Goal: Information Seeking & Learning: Check status

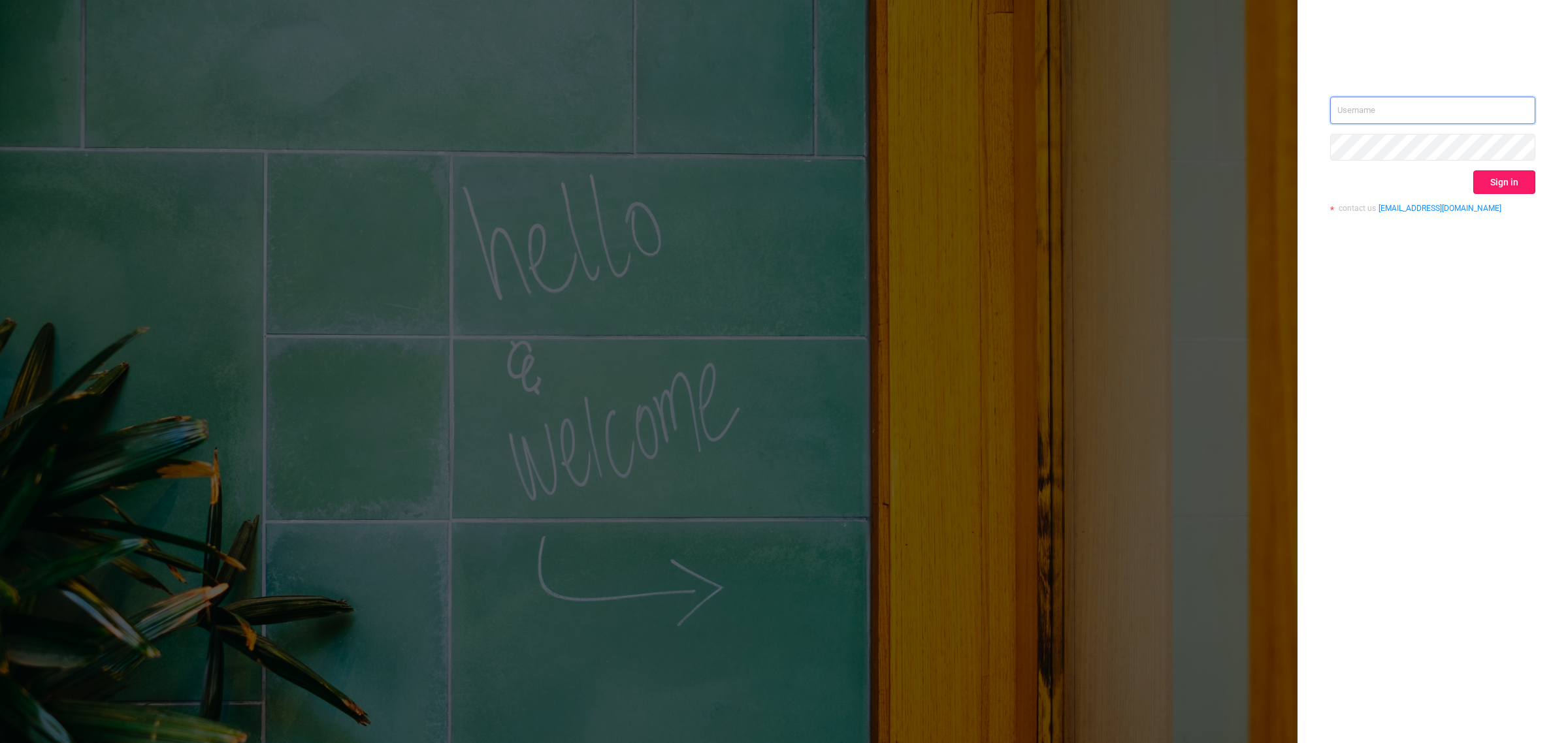
type input "[EMAIL_ADDRESS][DOMAIN_NAME]"
click at [1515, 182] on button "Sign in" at bounding box center [1504, 182] width 62 height 24
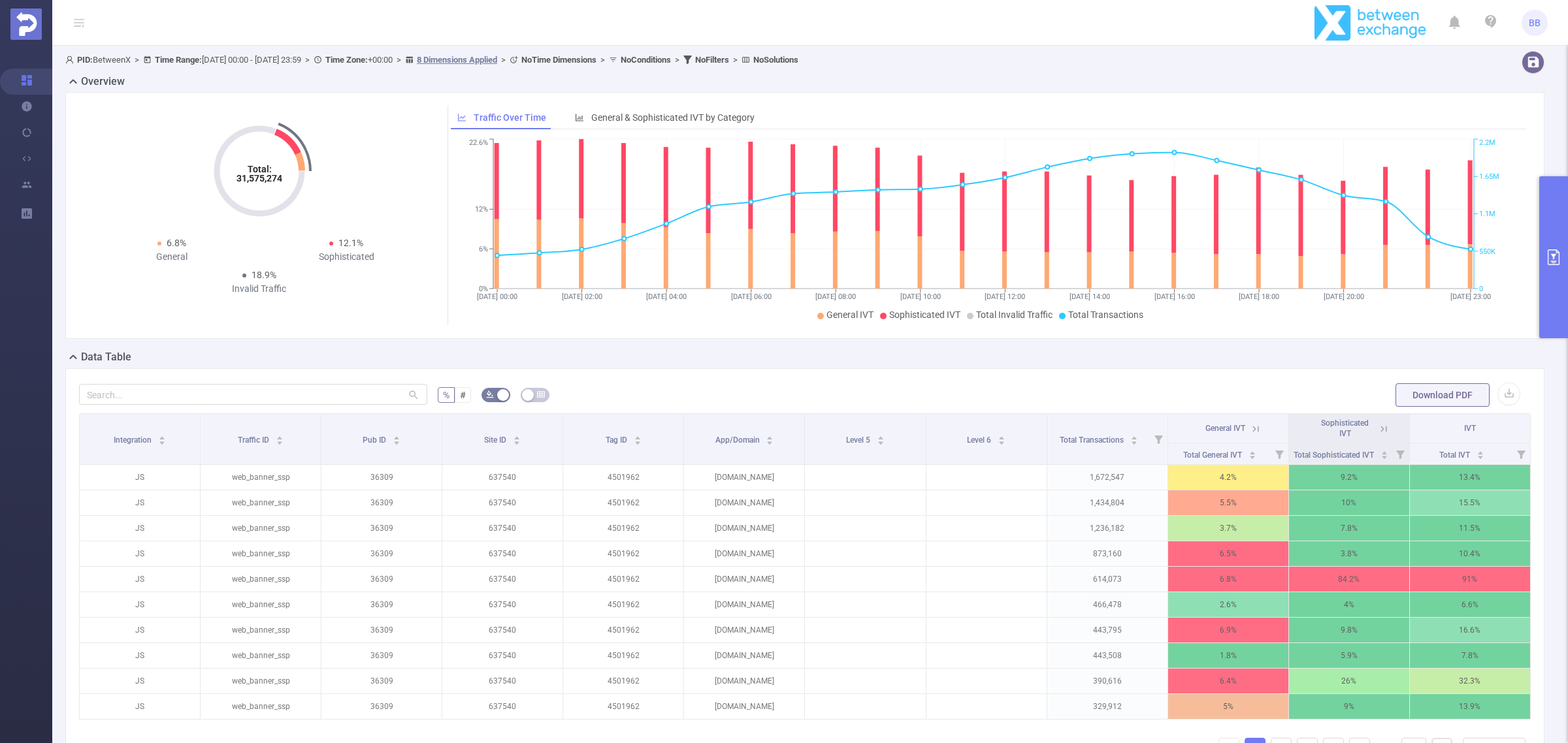
click at [1563, 268] on button "primary" at bounding box center [1554, 257] width 29 height 162
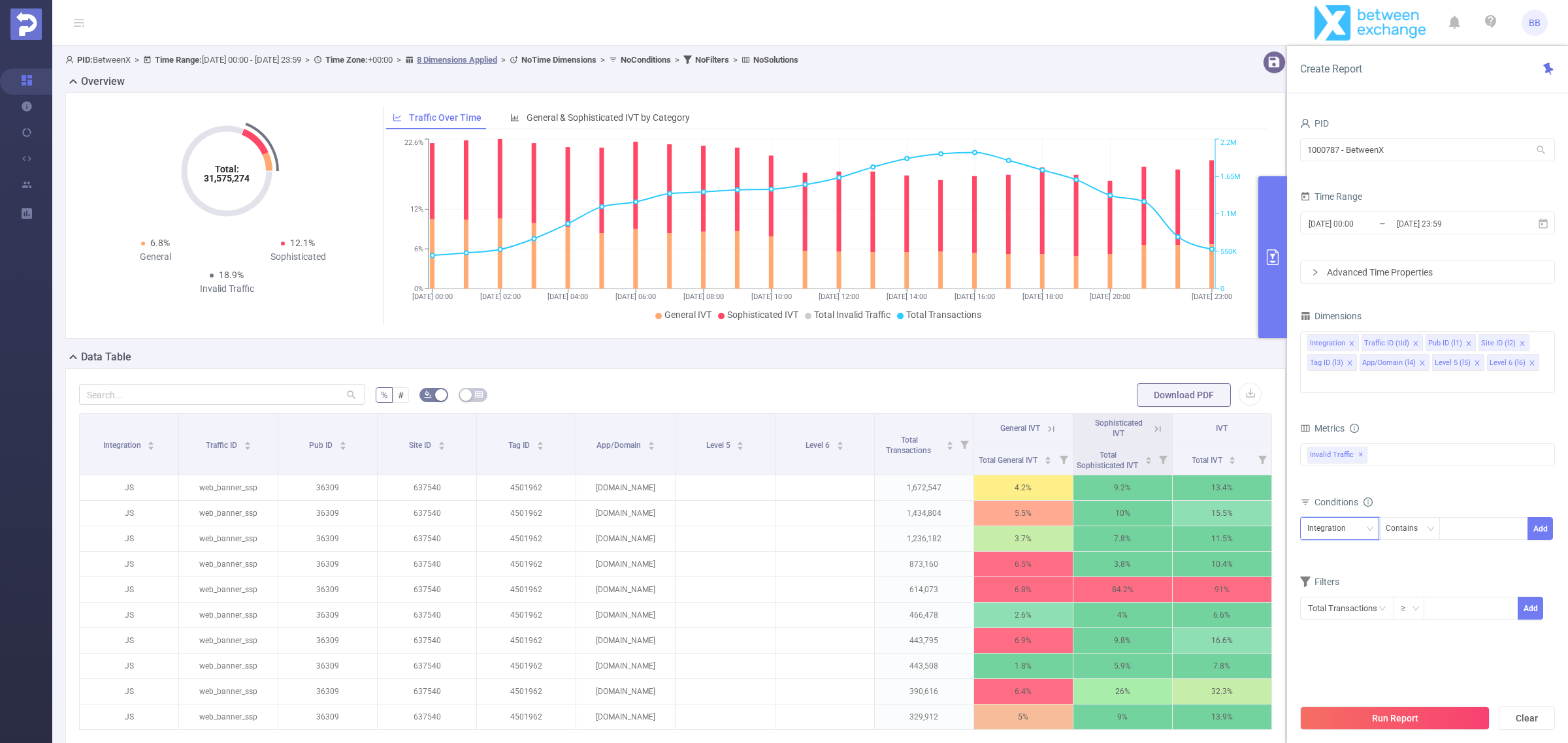
click at [1341, 518] on div "Integration" at bounding box center [1331, 529] width 48 height 22
click at [1350, 576] on li "Pub ID (l1)" at bounding box center [1341, 578] width 83 height 21
click at [1481, 518] on div at bounding box center [1483, 529] width 75 height 22
type input "45296"
click at [1537, 517] on button "Add" at bounding box center [1540, 529] width 25 height 23
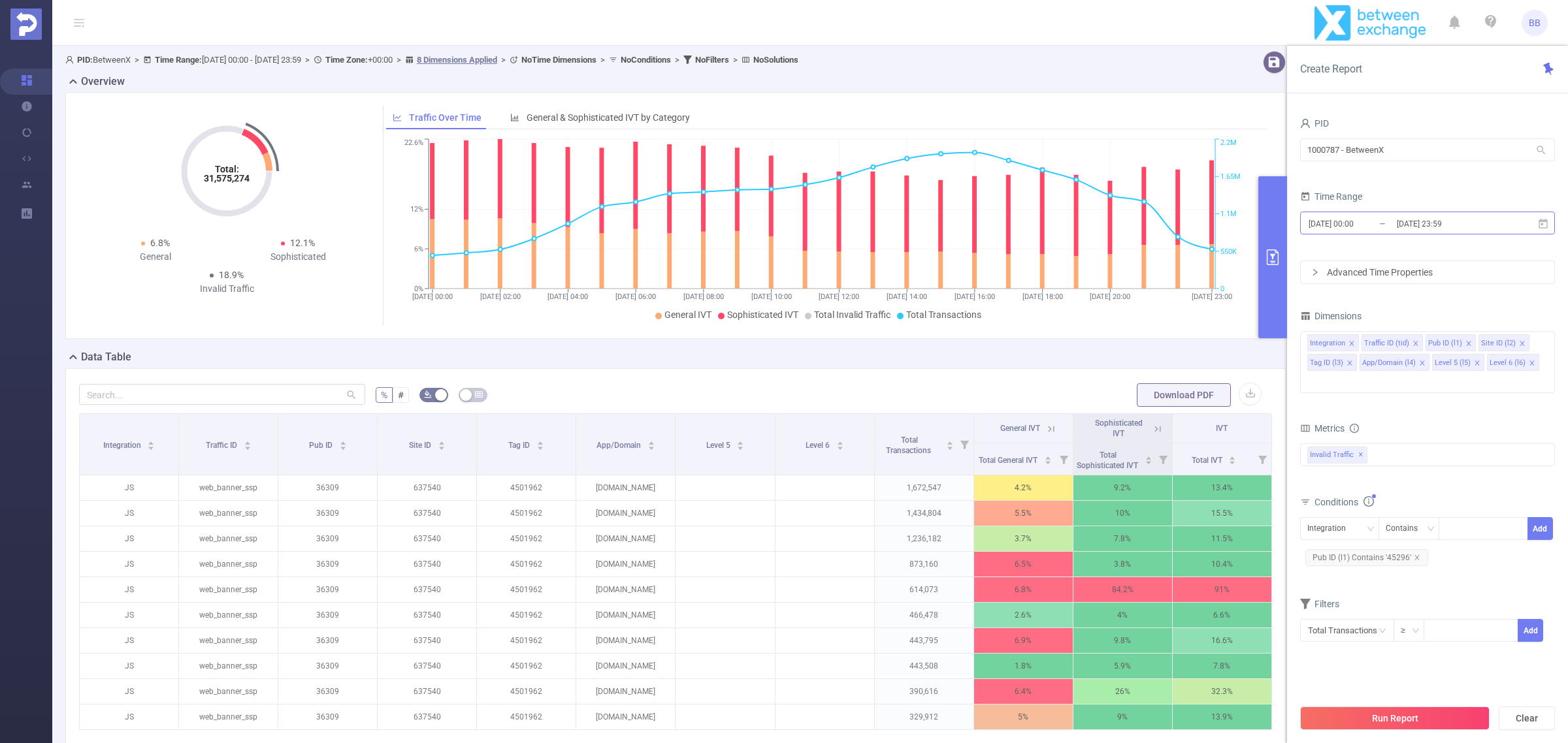
click at [1497, 219] on input "[DATE] 23:59" at bounding box center [1448, 223] width 106 height 17
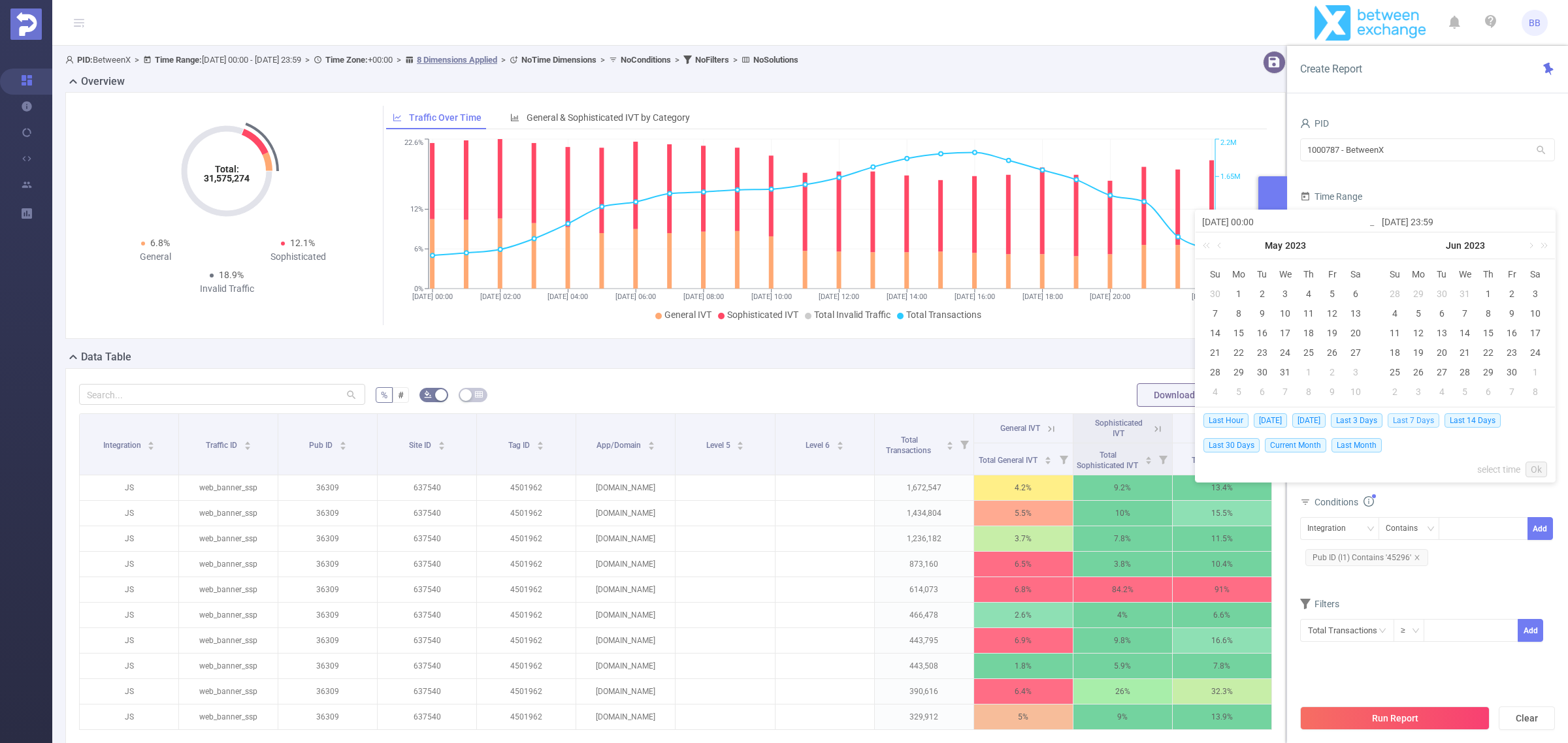
click at [1432, 420] on span "Last 7 Days" at bounding box center [1414, 421] width 52 height 14
type input "[DATE] 00:00"
type input "[DATE] 23:59"
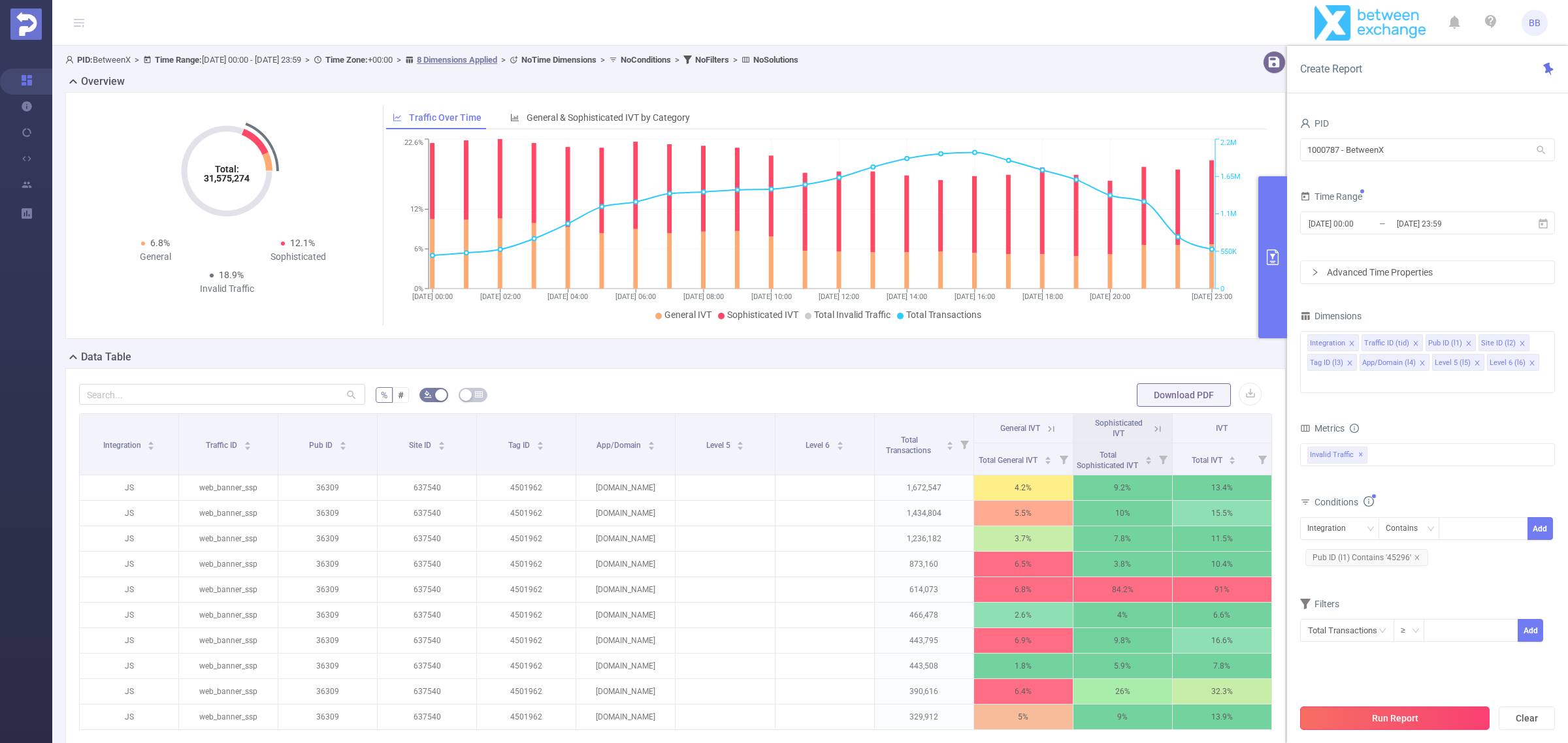
click at [1438, 713] on button "Run Report" at bounding box center [1394, 718] width 190 height 24
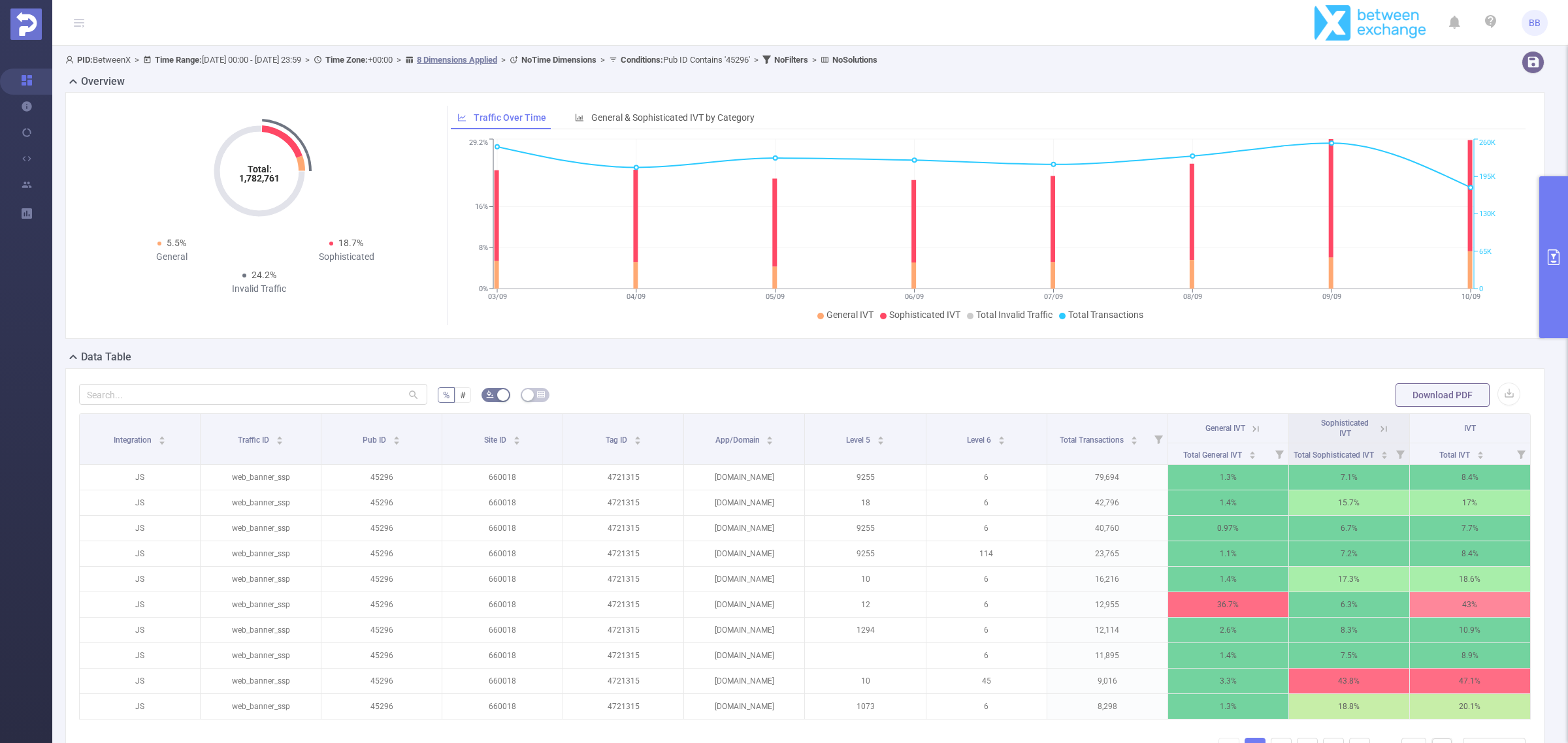
click at [1563, 229] on button "primary" at bounding box center [1554, 257] width 29 height 162
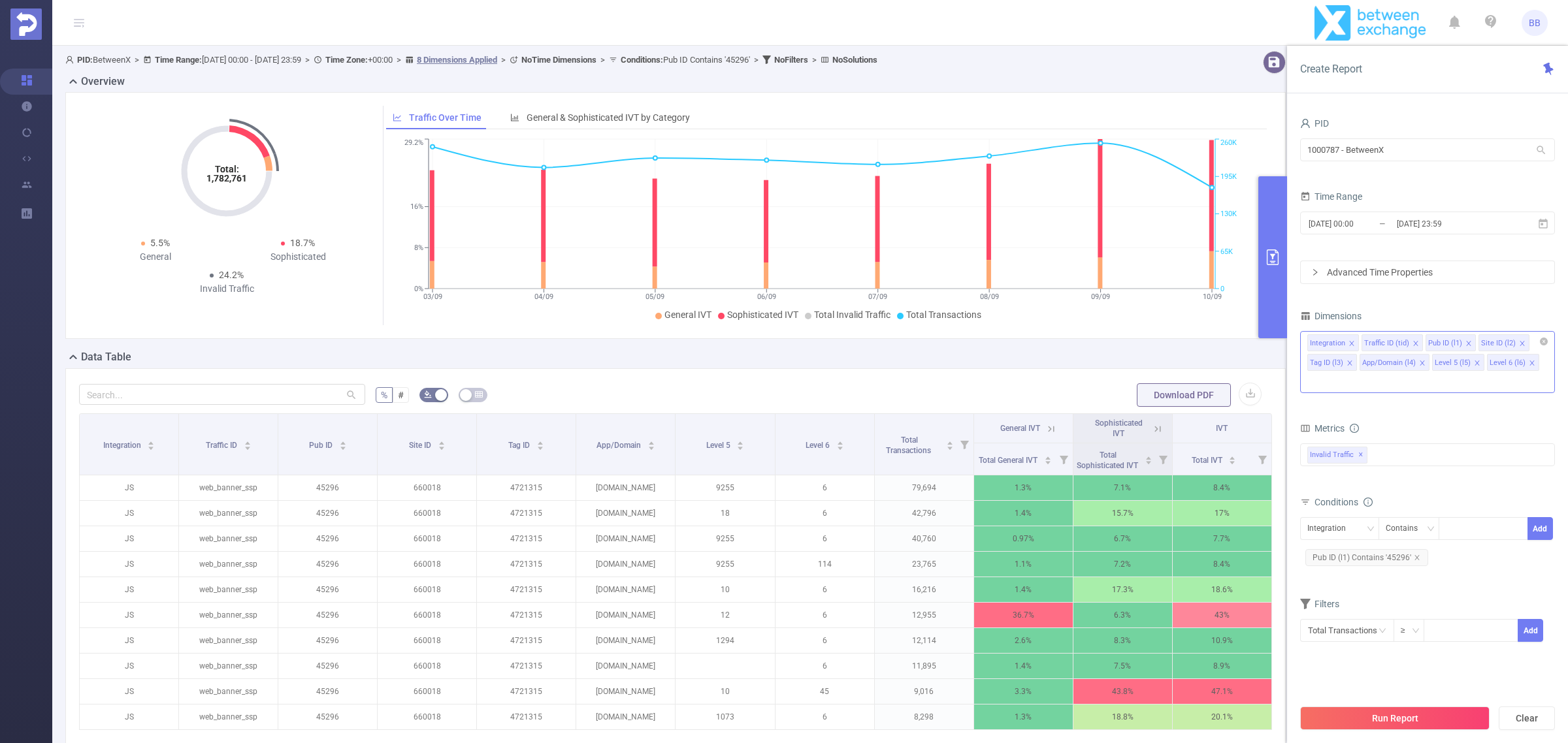
click at [1478, 365] on icon "icon: close" at bounding box center [1476, 362] width 4 height 4
click at [1476, 364] on icon "icon: close" at bounding box center [1476, 362] width 4 height 4
click at [1351, 363] on icon "icon: close" at bounding box center [1350, 362] width 6 height 6
click at [1399, 716] on button "Run Report" at bounding box center [1394, 718] width 190 height 24
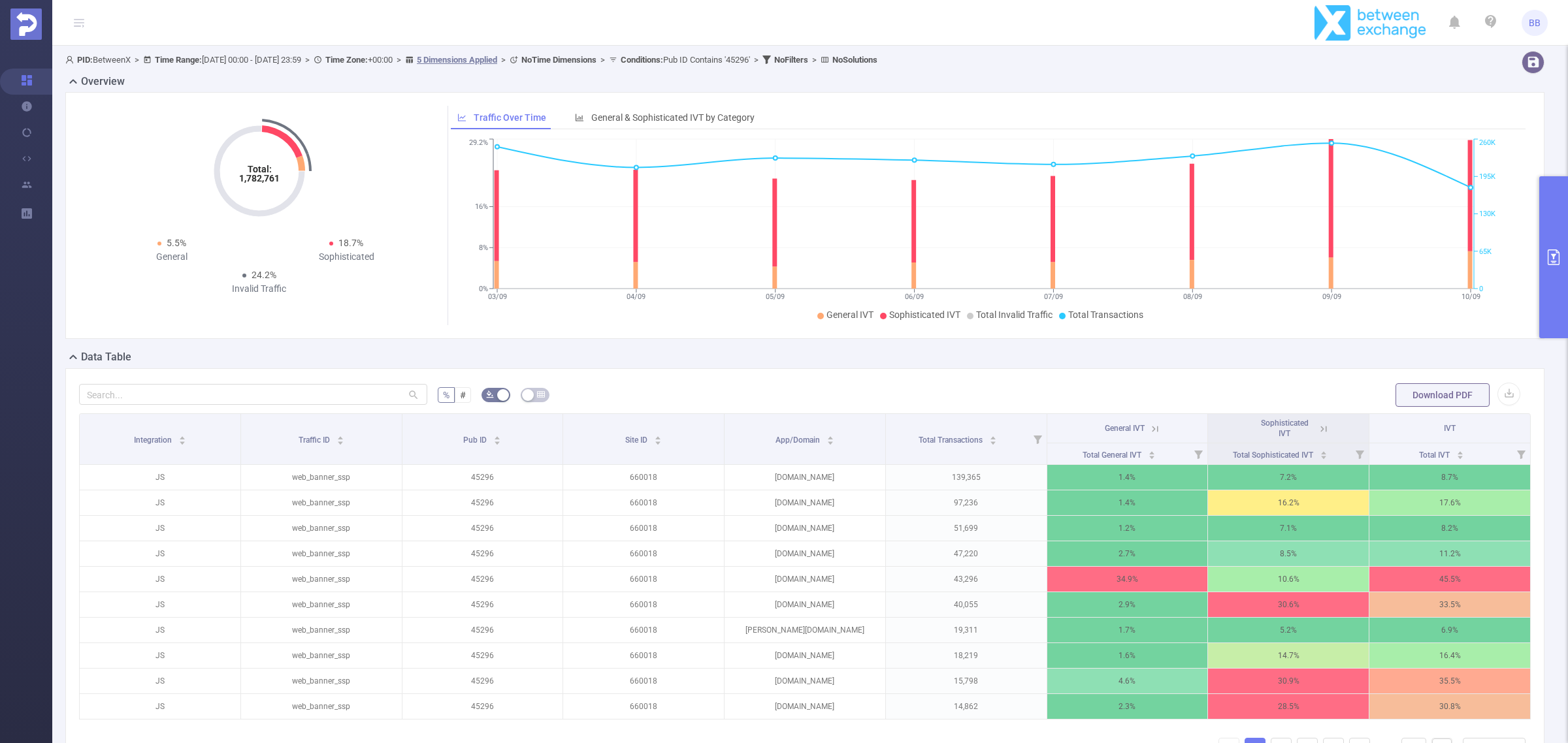
click at [1562, 223] on button "primary" at bounding box center [1554, 257] width 29 height 162
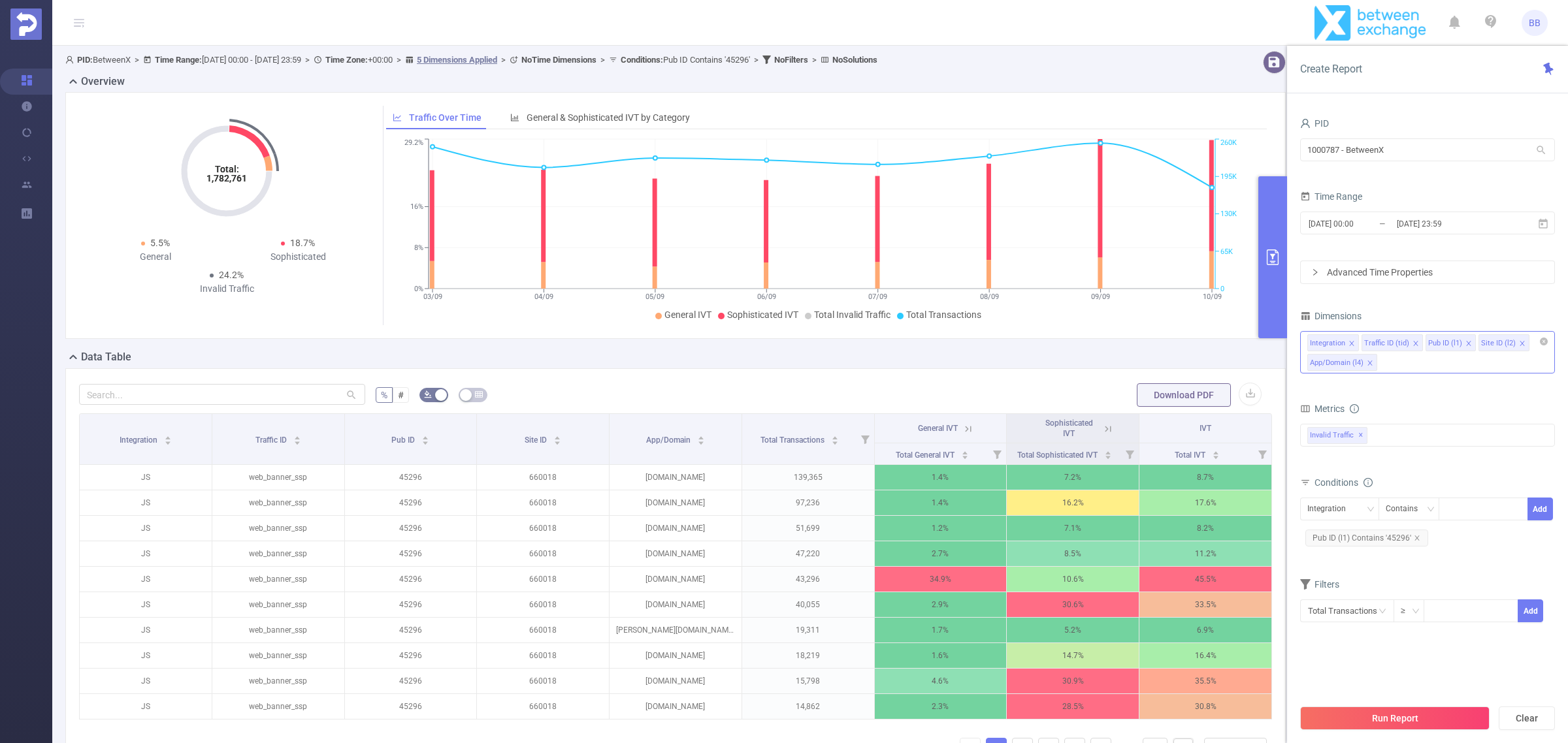
click at [1522, 344] on li "Site ID (l2)" at bounding box center [1504, 343] width 51 height 17
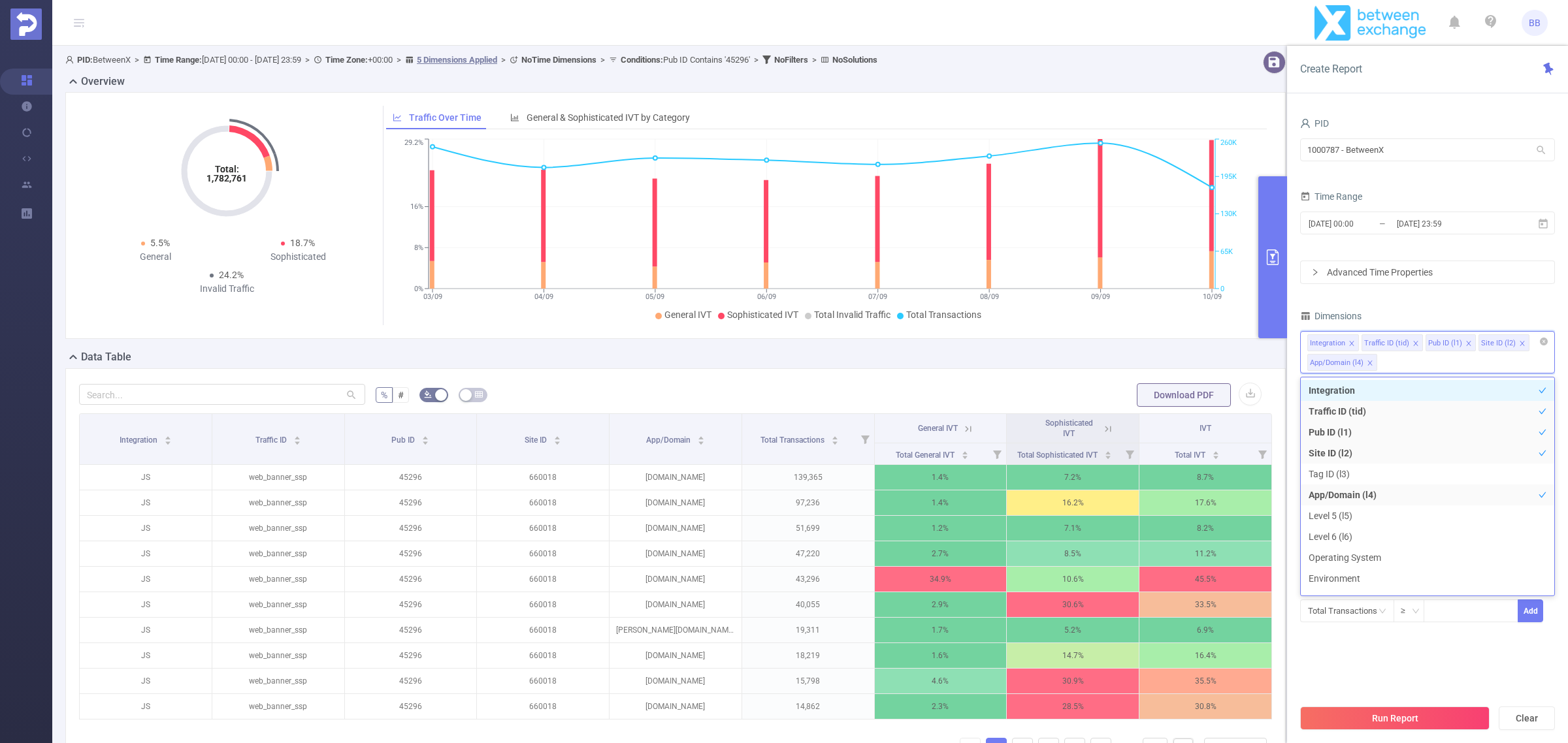
click at [1520, 344] on icon "icon: close" at bounding box center [1522, 343] width 4 height 4
click at [1518, 344] on div "Integration Traffic ID (tid) Pub ID (l1) App/Domain (l4)" at bounding box center [1427, 342] width 240 height 22
click at [1363, 559] on li "Host" at bounding box center [1427, 559] width 254 height 21
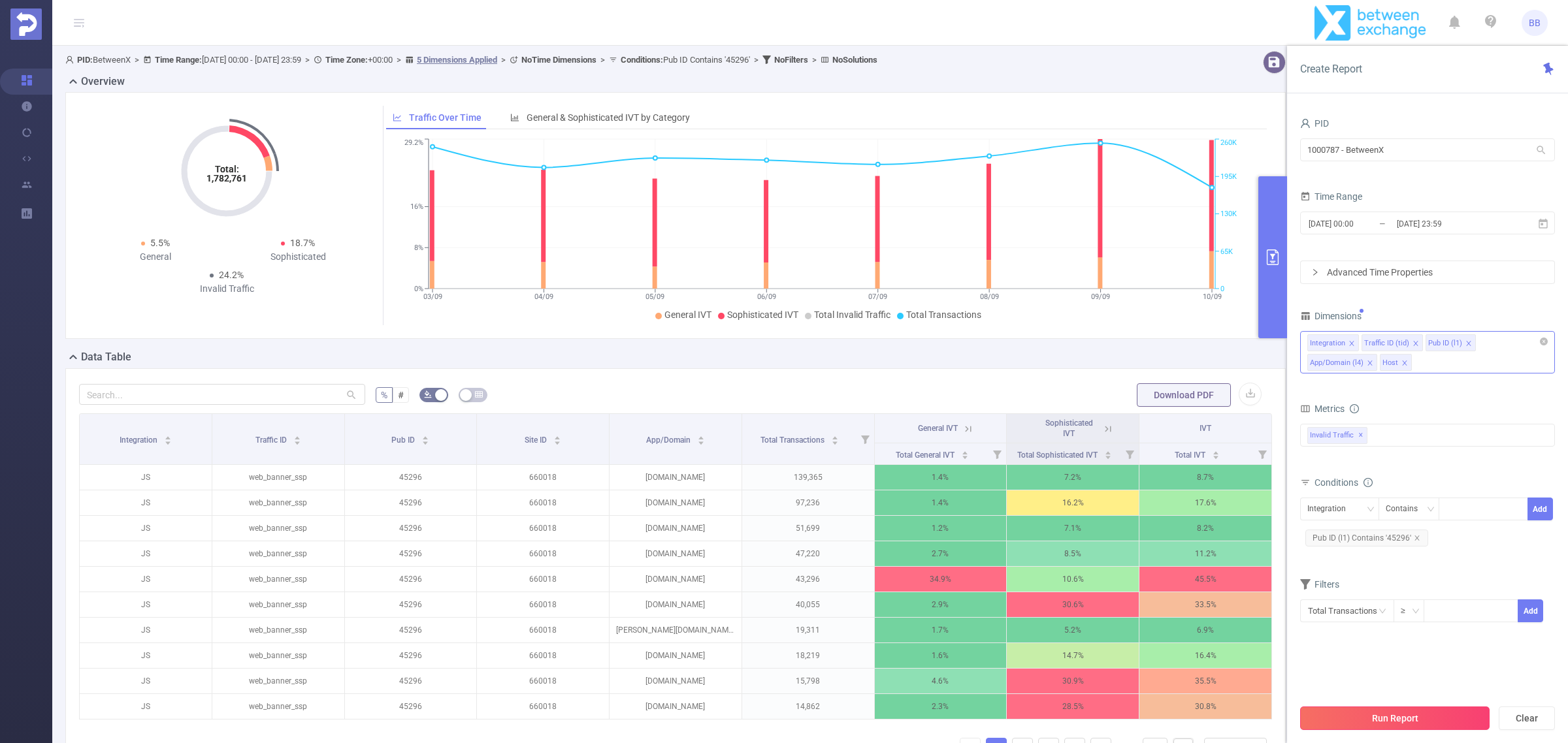
click at [1408, 712] on button "Run Report" at bounding box center [1394, 718] width 190 height 24
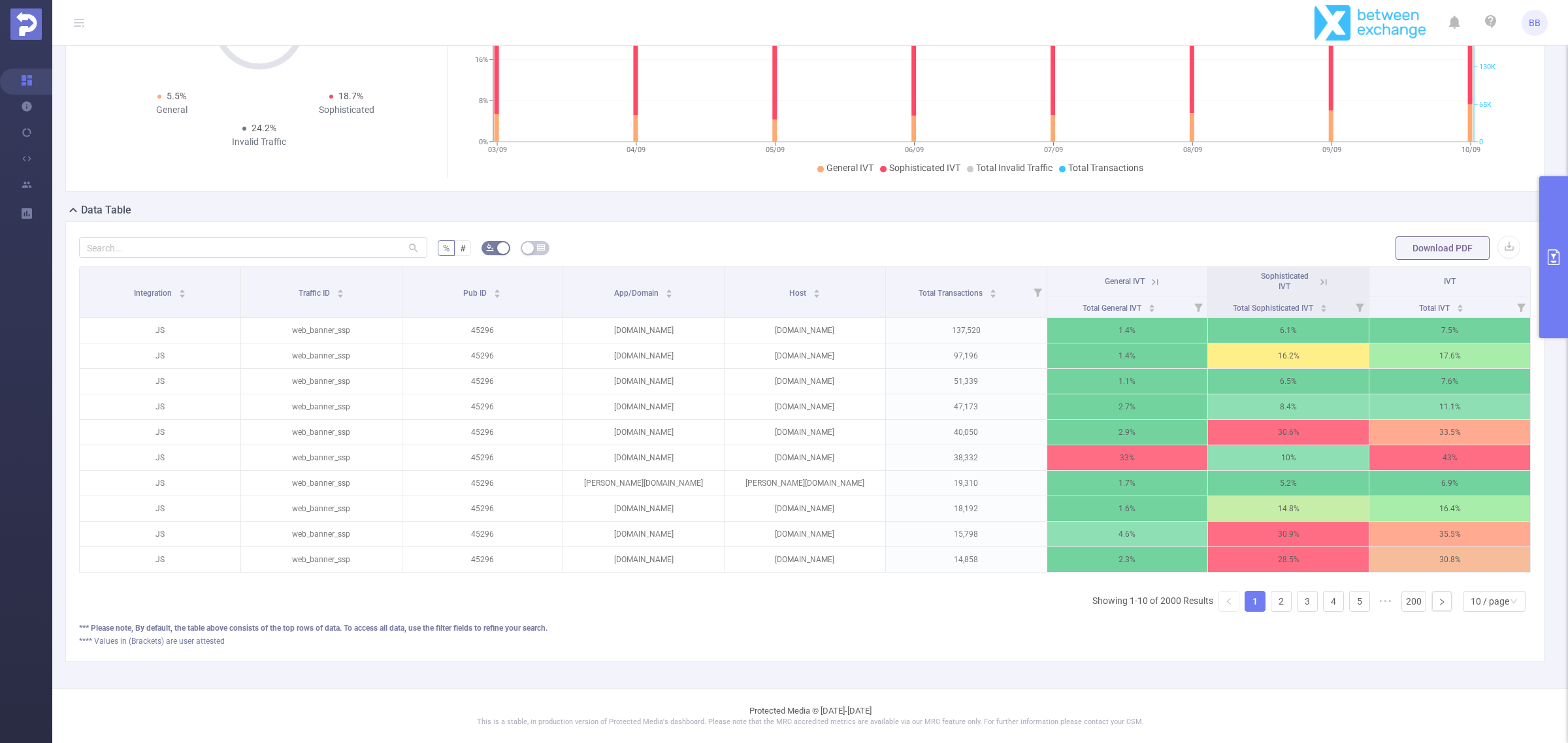
scroll to position [162, 0]
click at [1493, 602] on div "10 / page" at bounding box center [1489, 600] width 38 height 19
click at [1481, 582] on li "50 / page" at bounding box center [1481, 592] width 63 height 21
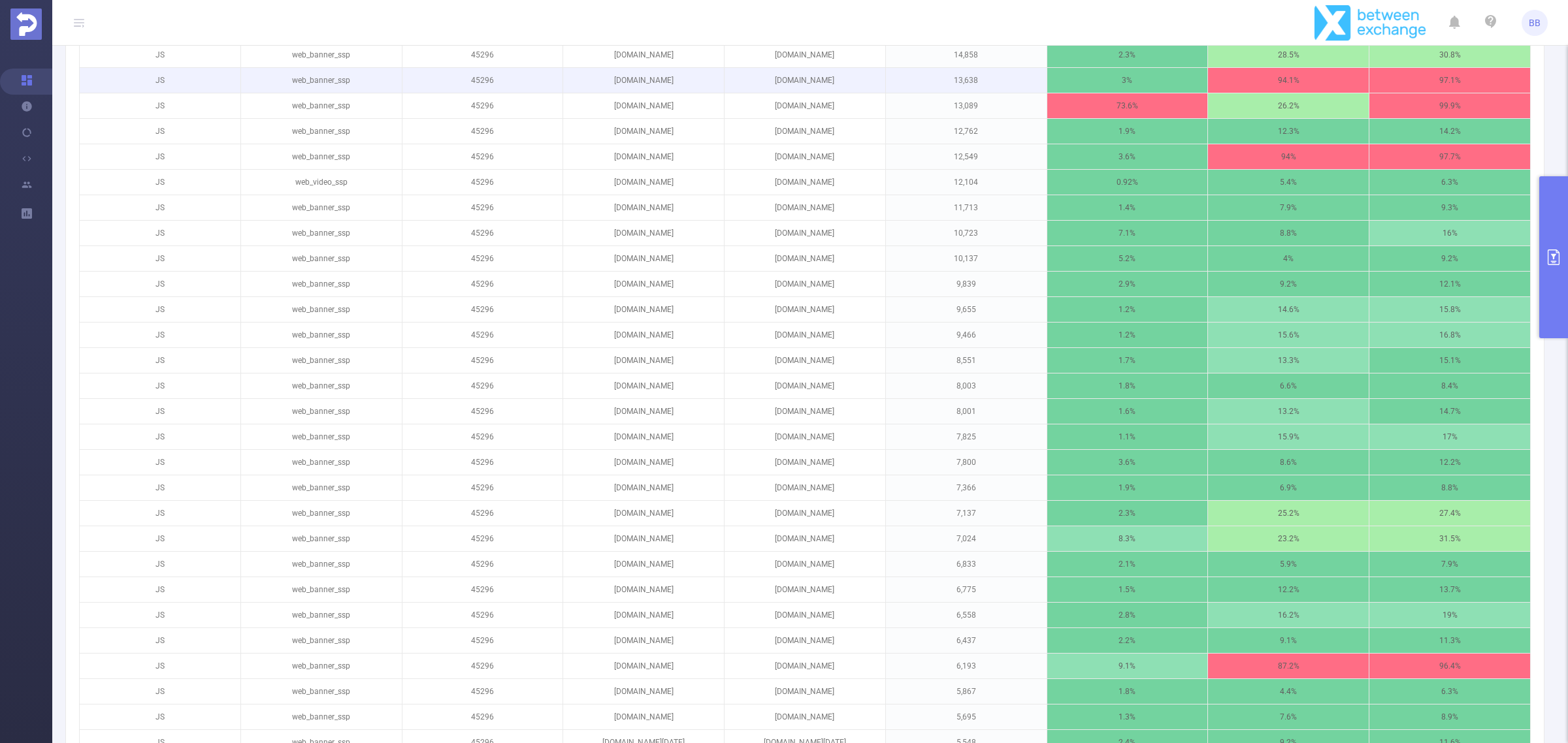
scroll to position [1187, 0]
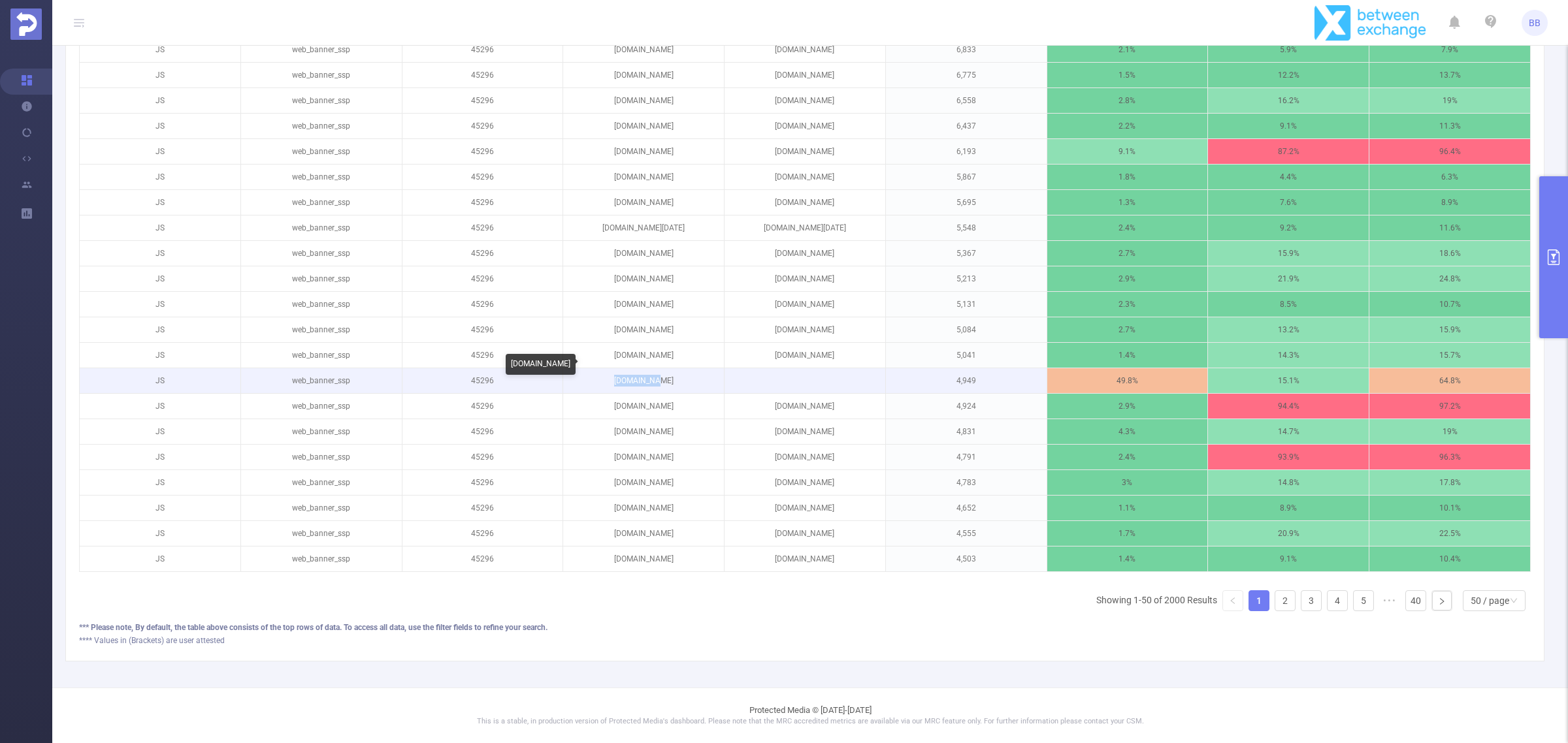
drag, startPoint x: 665, startPoint y: 366, endPoint x: 615, endPoint y: 365, distance: 50.0
click at [615, 368] on p "[DOMAIN_NAME]" at bounding box center [643, 381] width 161 height 25
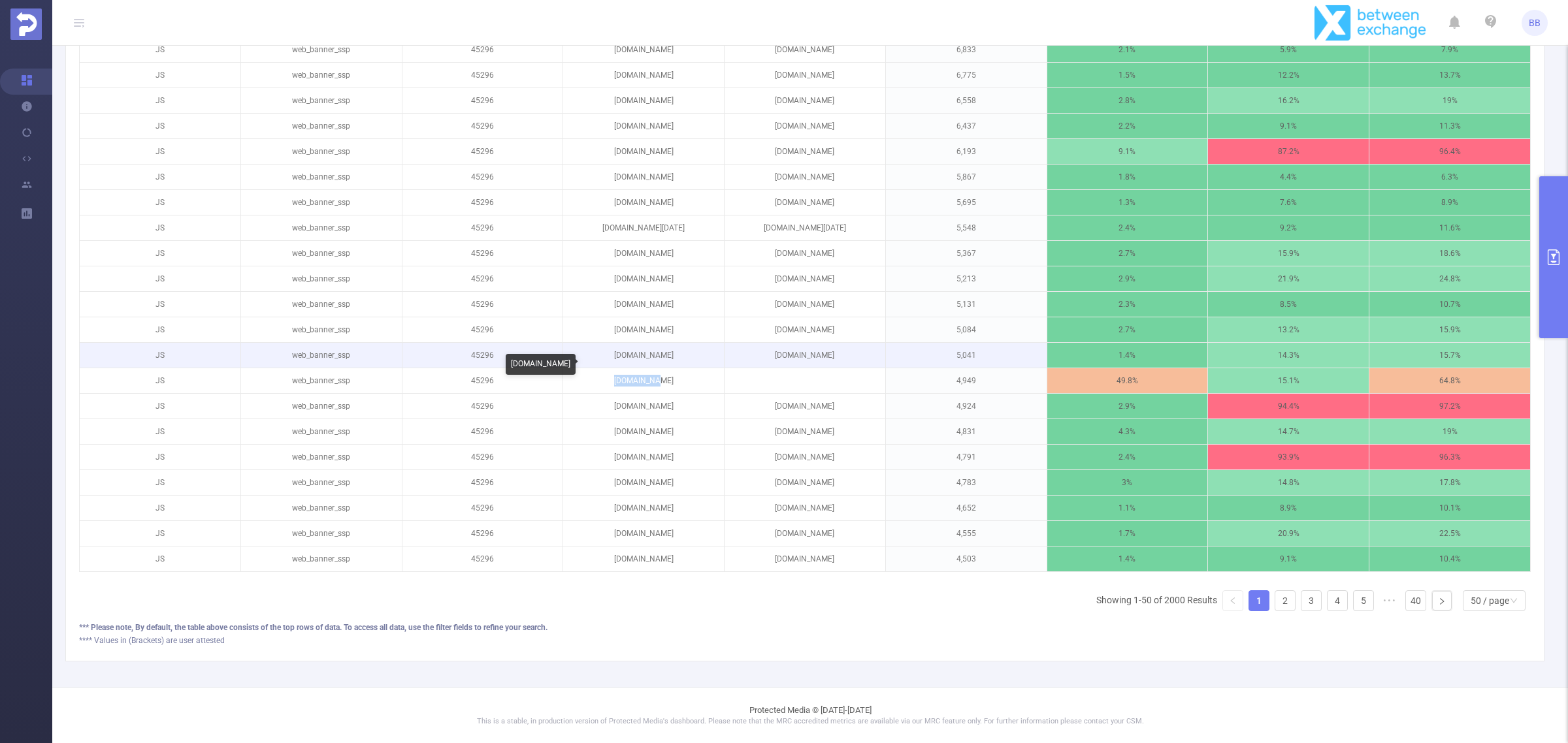
copy p "[DOMAIN_NAME]"
